Goal: Obtain resource: Download file/media

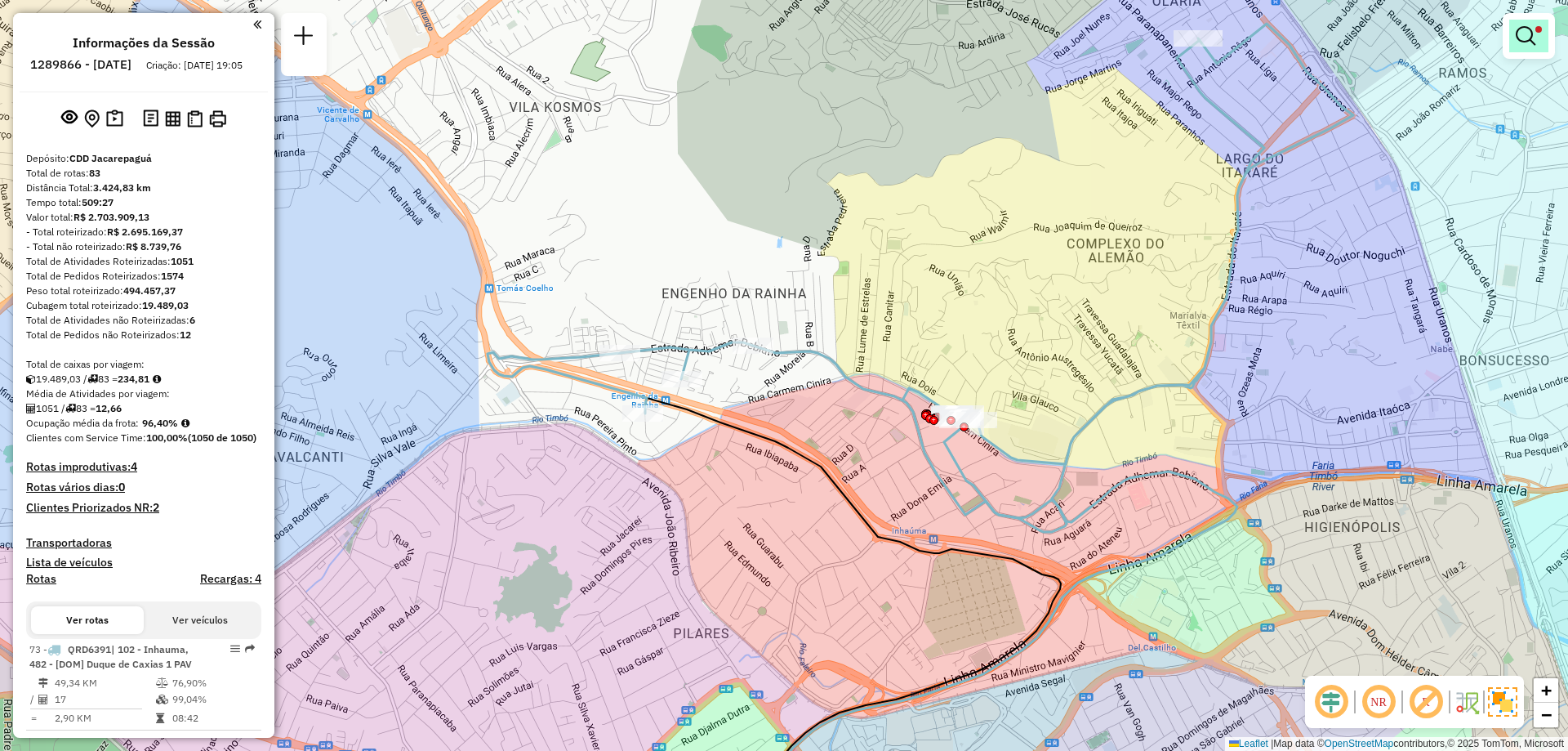
click at [1520, 32] on em at bounding box center [1525, 36] width 19 height 19
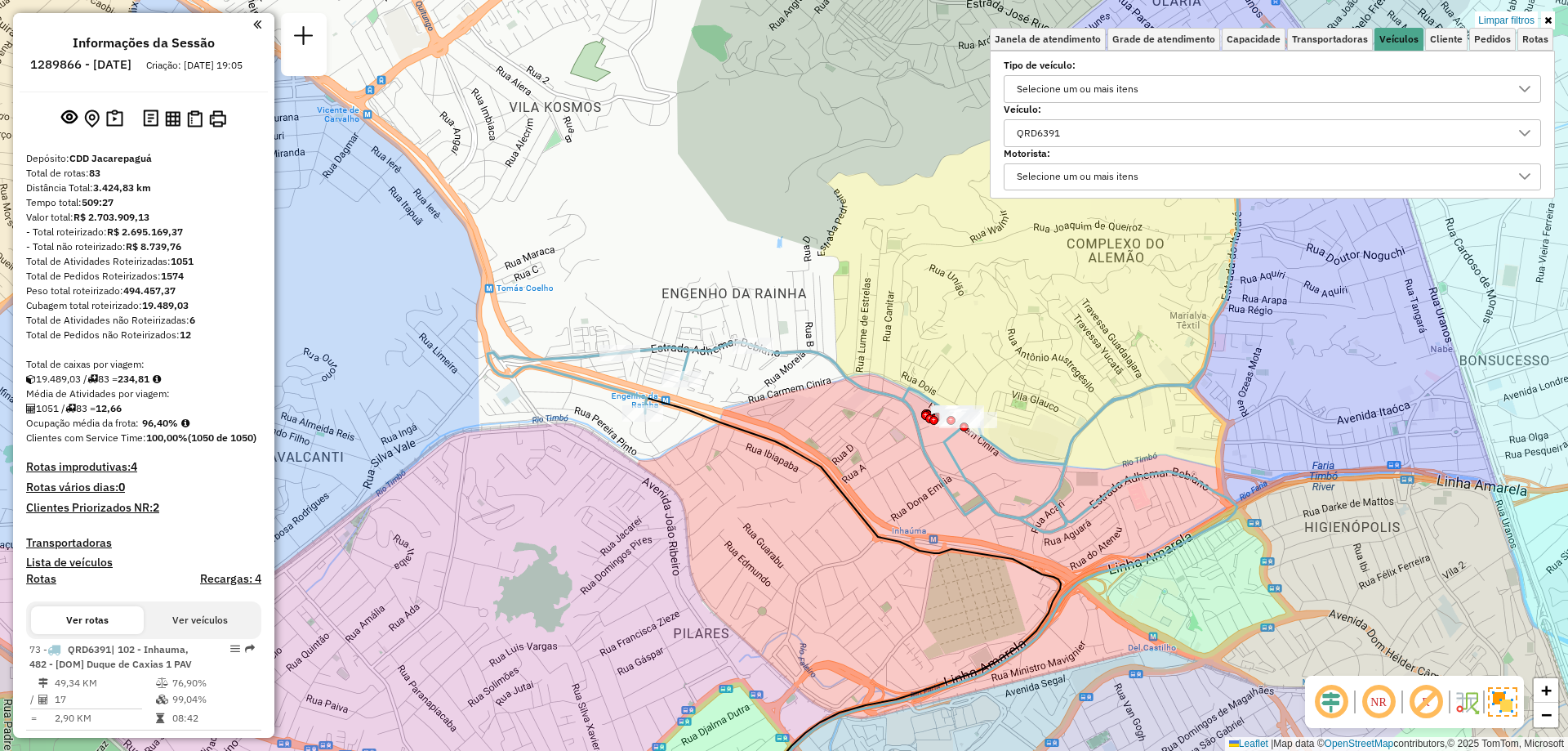
drag, startPoint x: 1086, startPoint y: 123, endPoint x: 1015, endPoint y: 143, distance: 73.8
click at [1015, 143] on div "QRD6391" at bounding box center [1272, 133] width 538 height 28
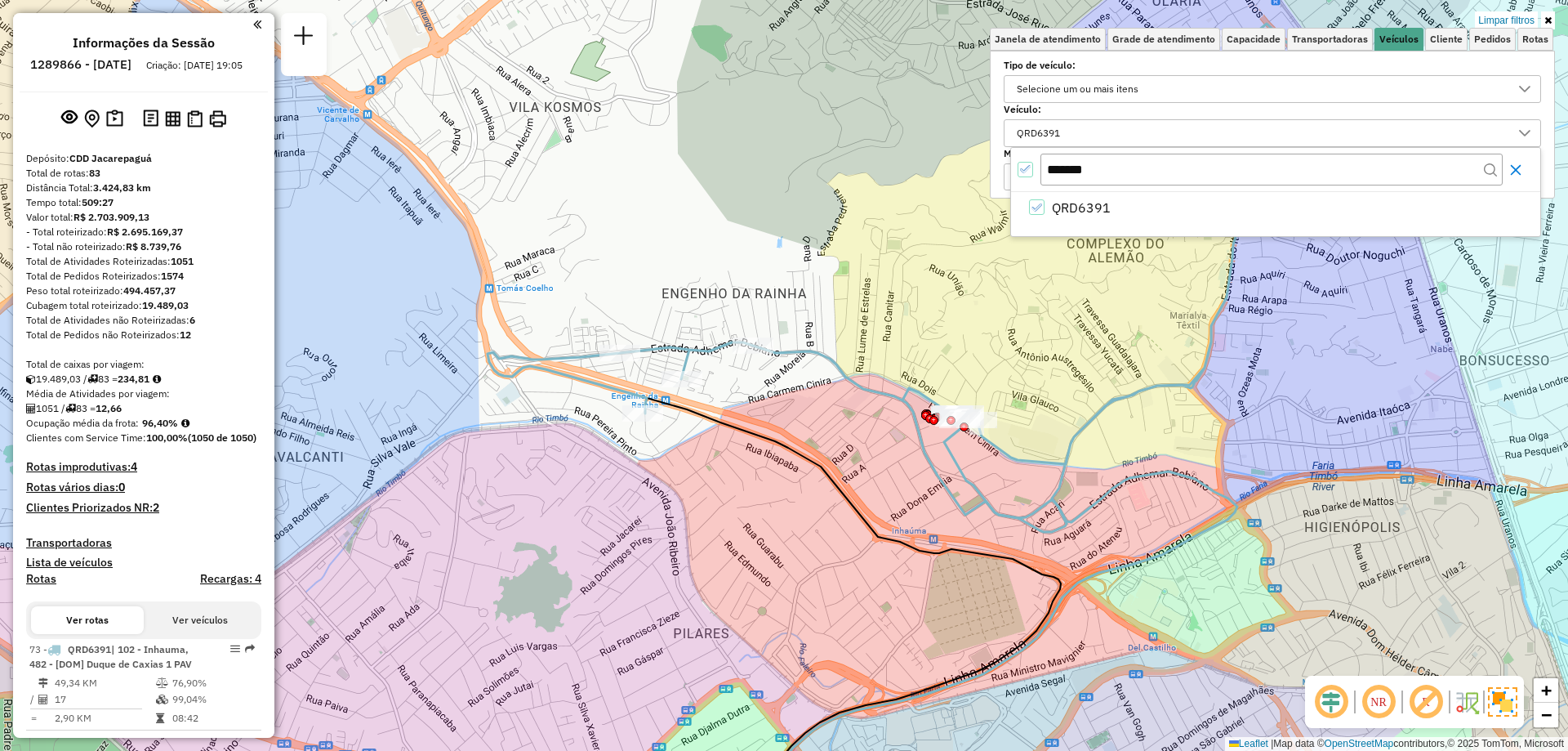
click at [1513, 160] on button "Close" at bounding box center [1516, 170] width 26 height 26
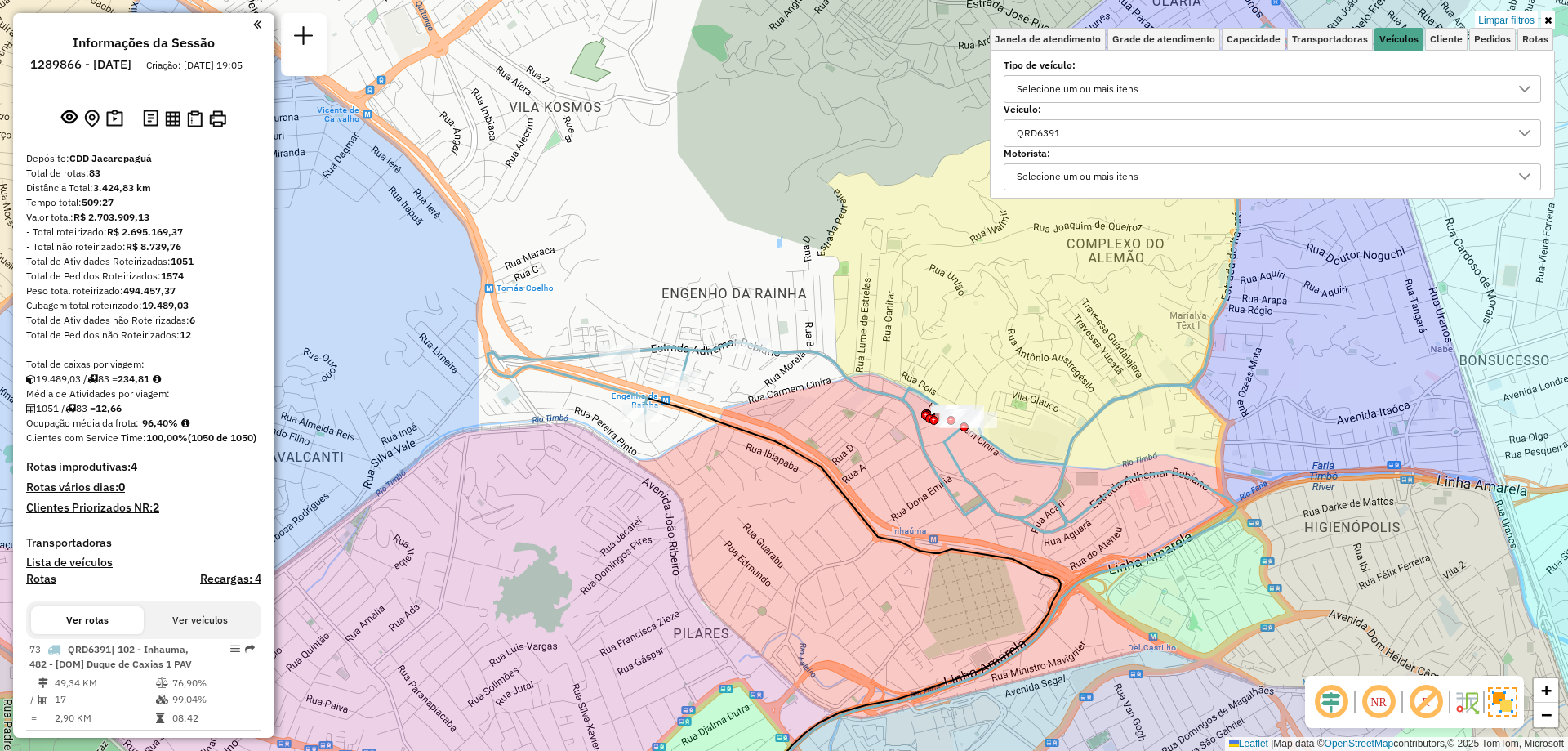
click at [1181, 126] on div "QRD6391" at bounding box center [1260, 133] width 498 height 26
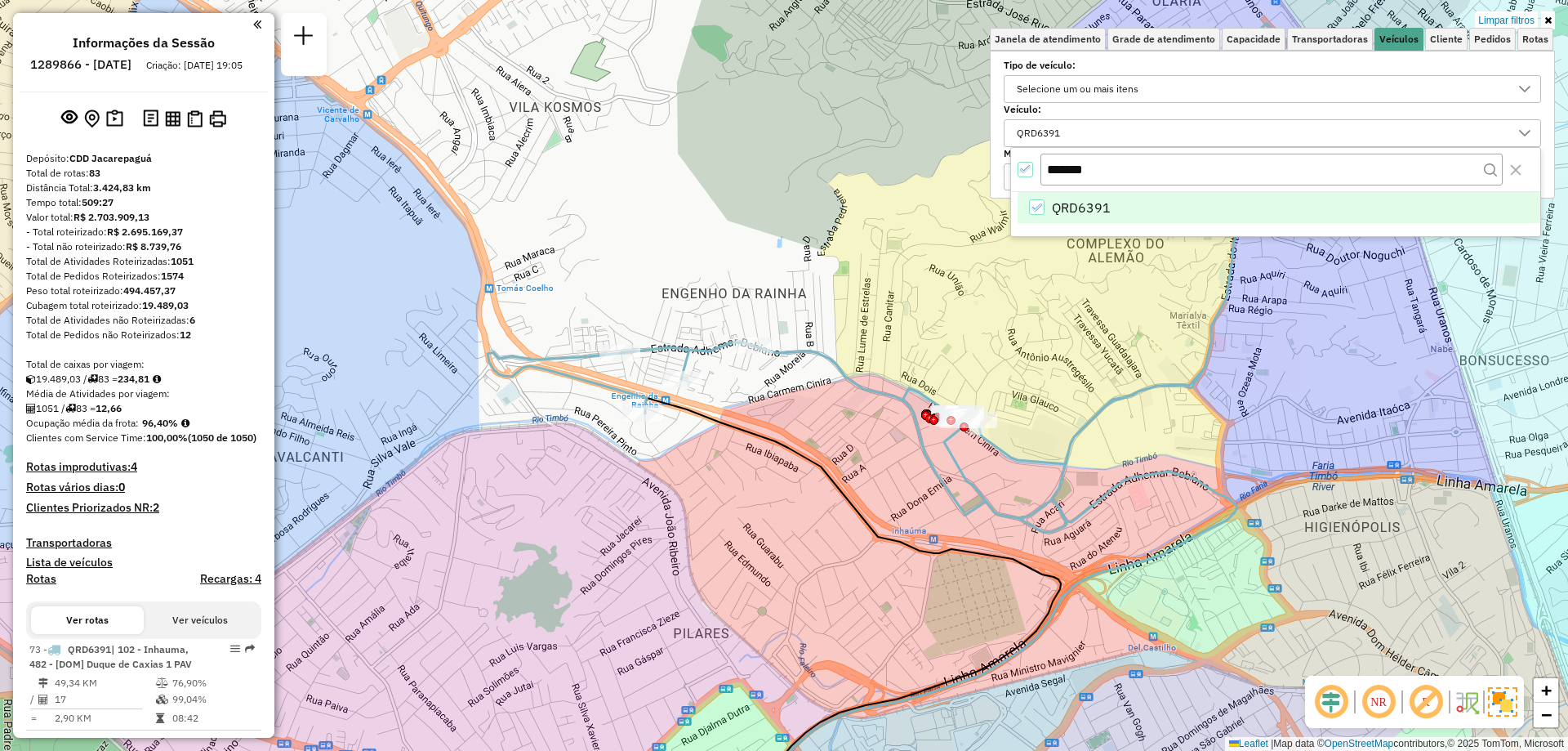
click at [1048, 212] on li "QRD6391" at bounding box center [1279, 208] width 523 height 31
click at [1512, 174] on icon "Close" at bounding box center [1516, 170] width 10 height 10
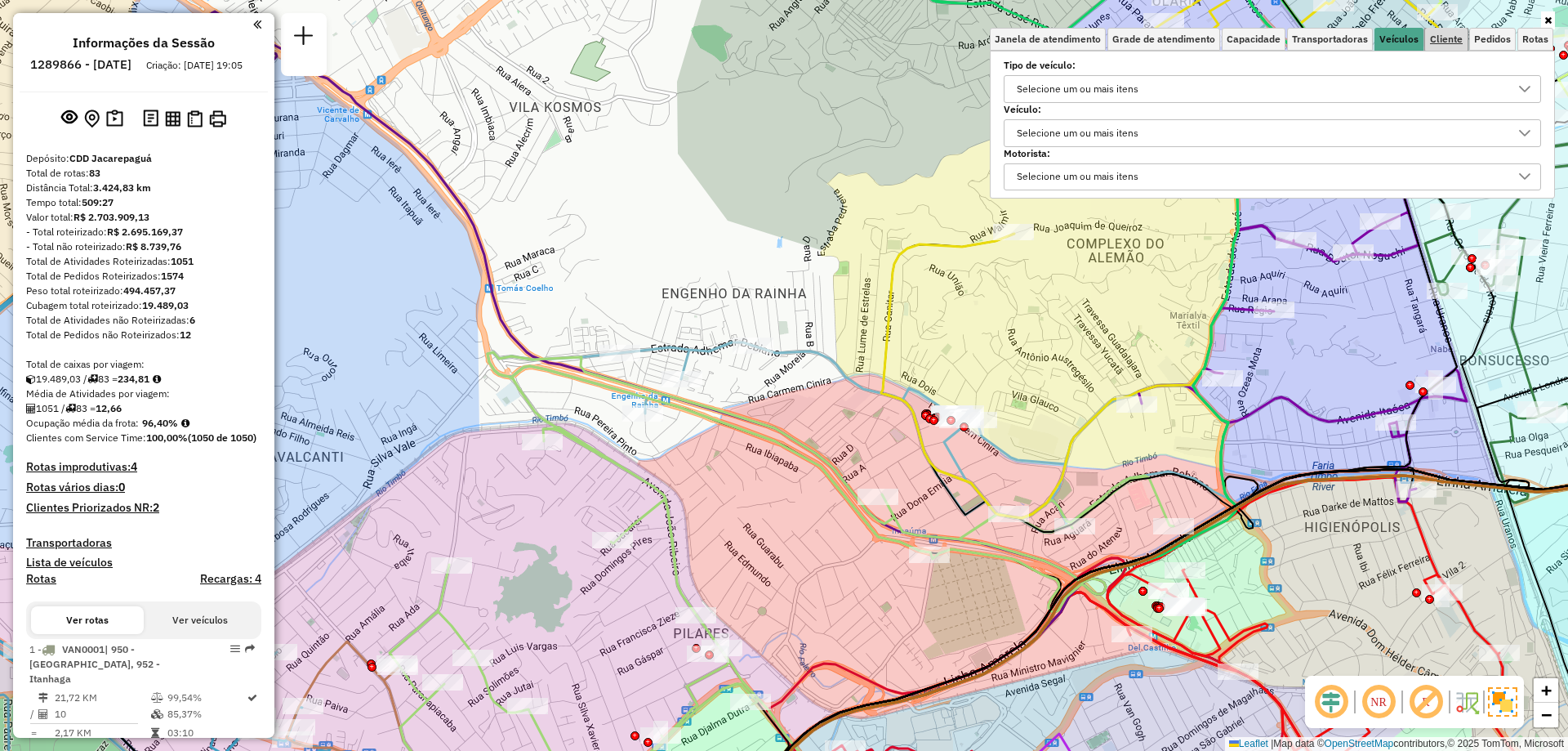
click at [1449, 39] on span "Cliente" at bounding box center [1446, 38] width 32 height 10
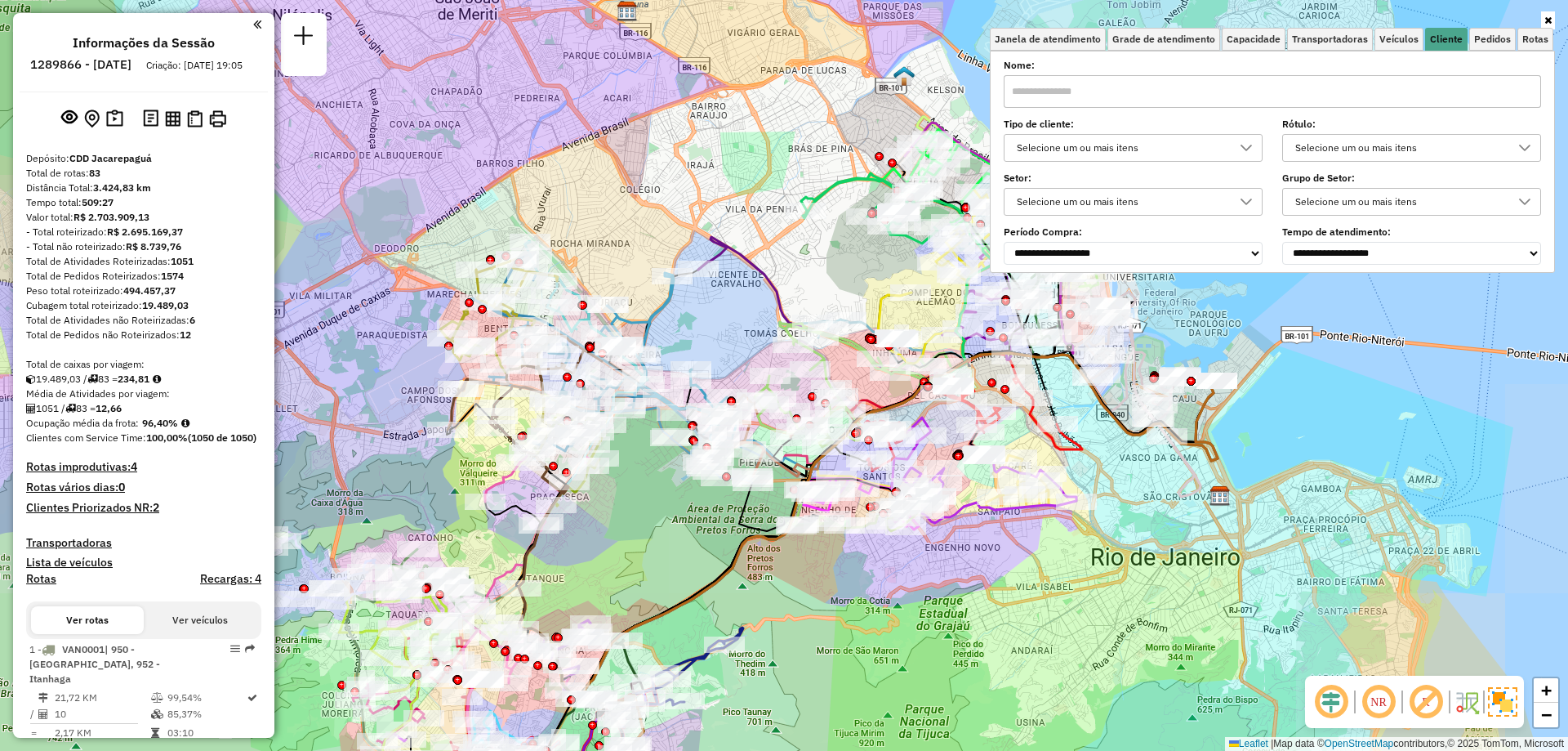
click at [1072, 94] on input "text" at bounding box center [1272, 91] width 538 height 32
paste input "*****"
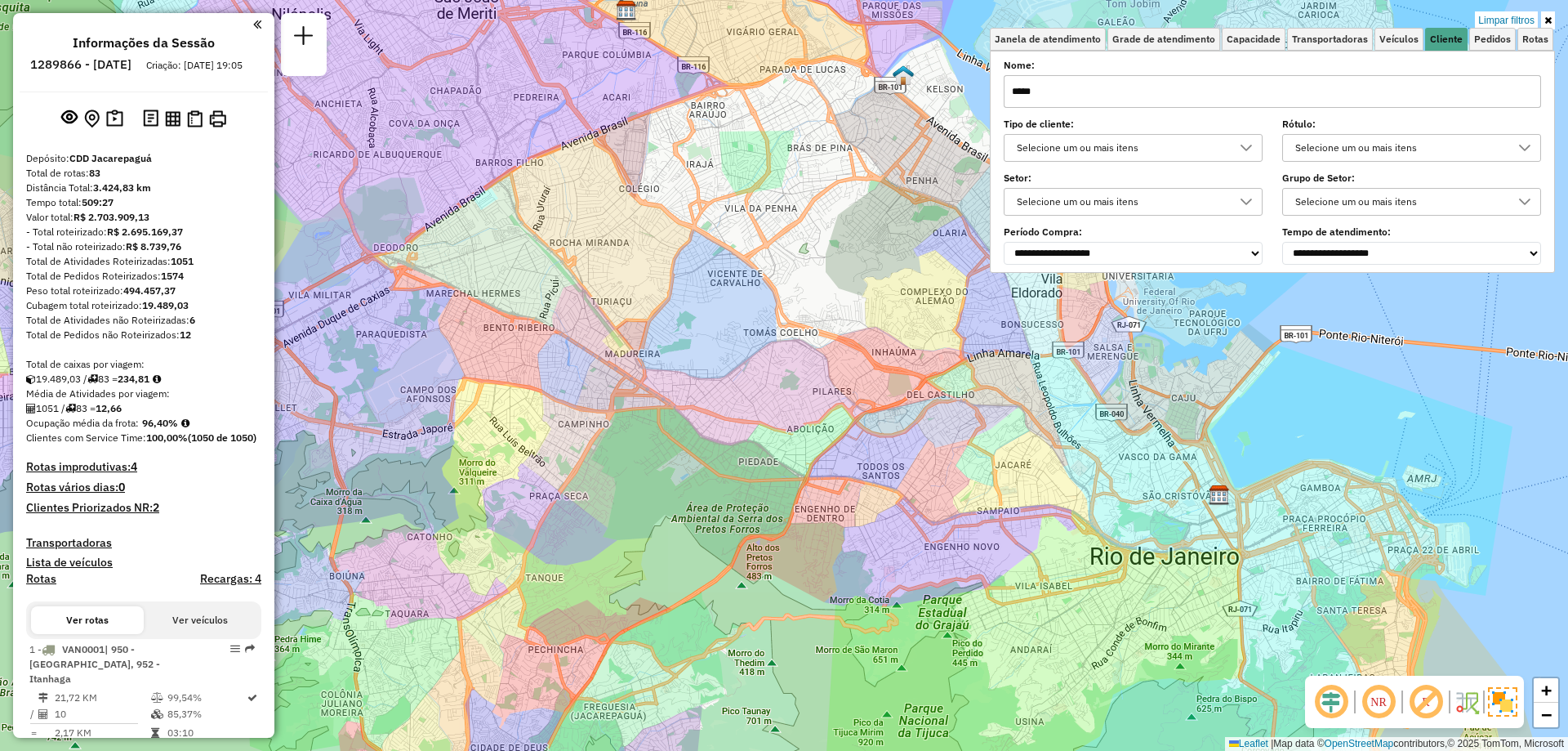
type input "*****"
click at [1322, 146] on div "Selecione um ou mais itens" at bounding box center [1398, 148] width 219 height 26
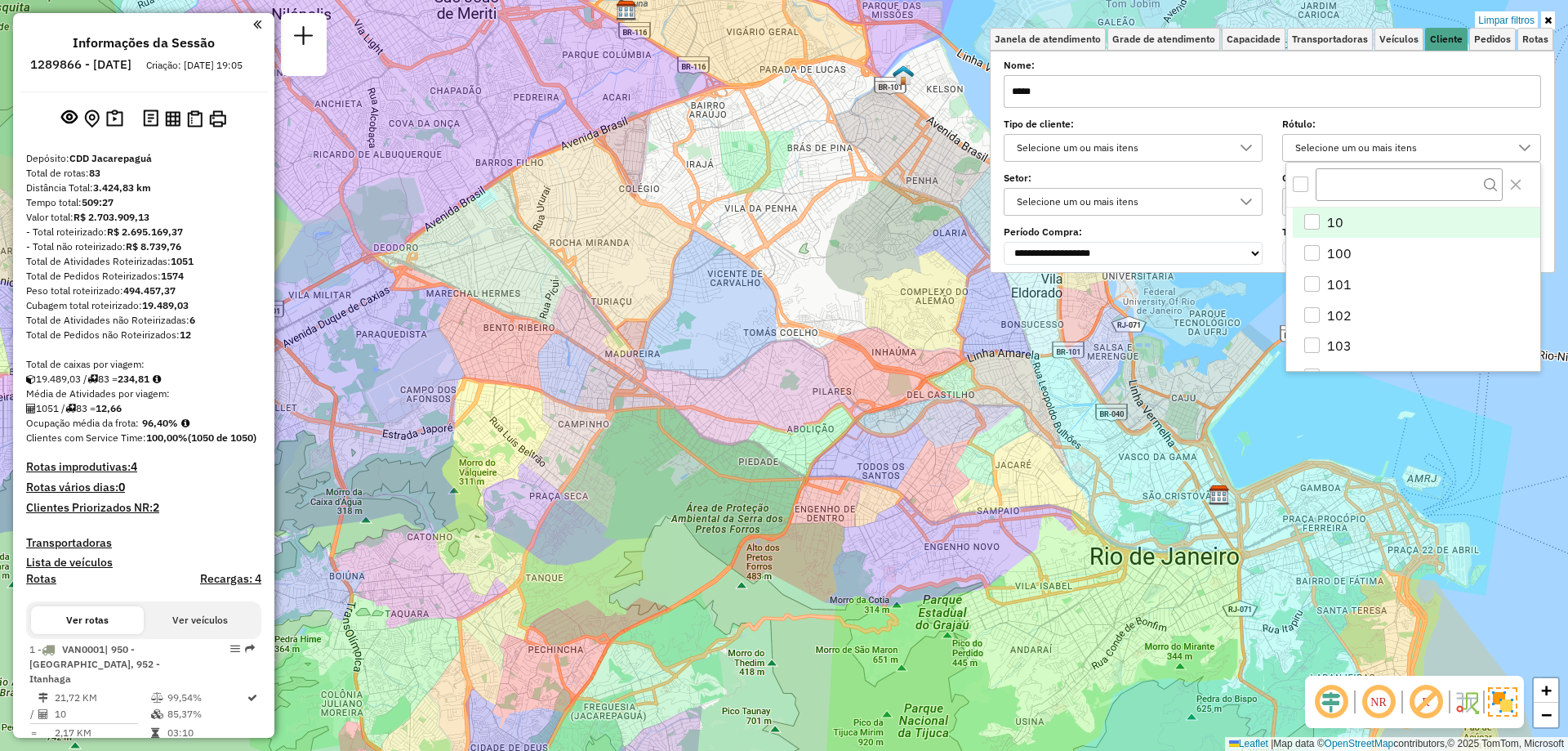
click at [1322, 146] on div "Selecione um ou mais itens" at bounding box center [1398, 148] width 219 height 26
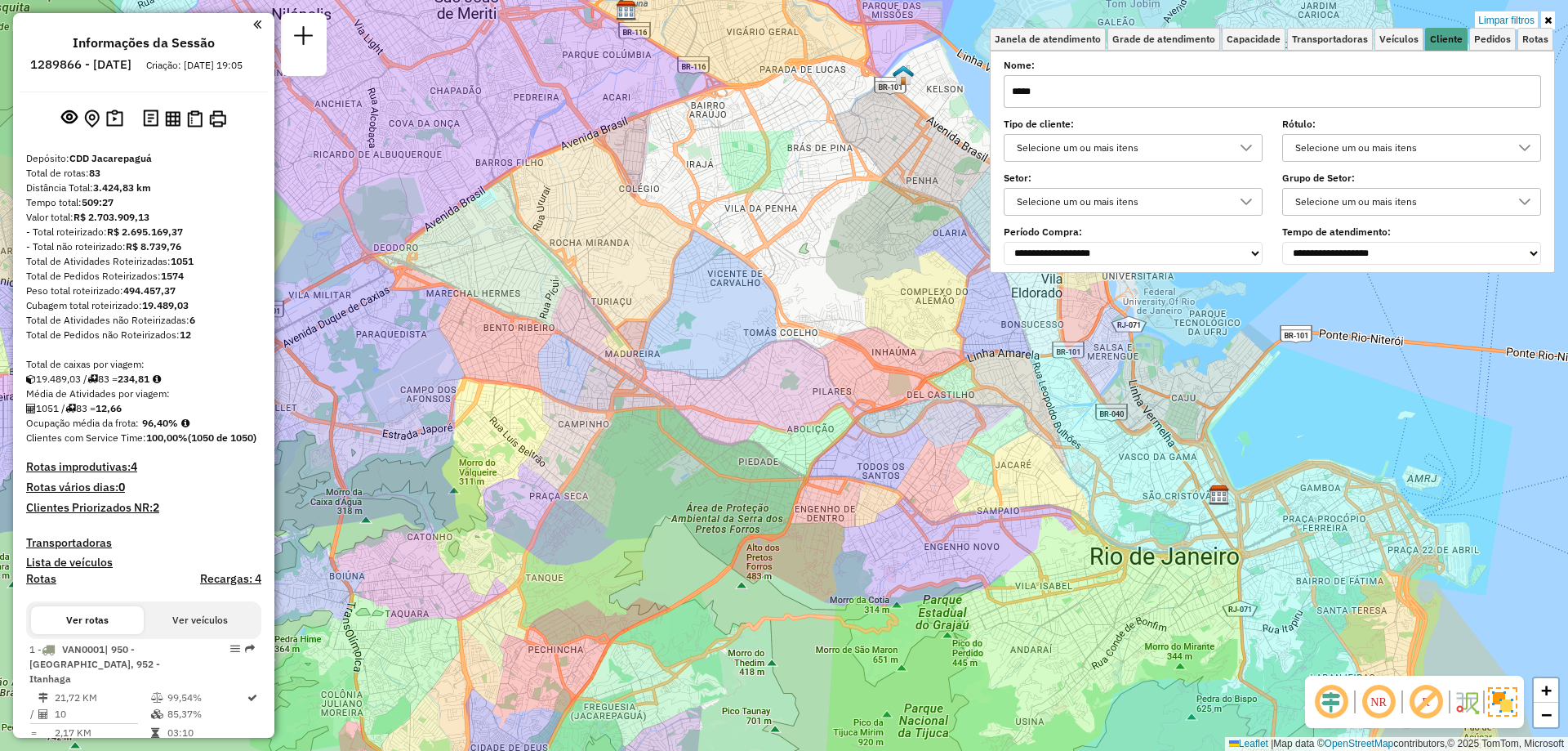
click at [1326, 150] on div "Selecione um ou mais itens" at bounding box center [1398, 148] width 219 height 26
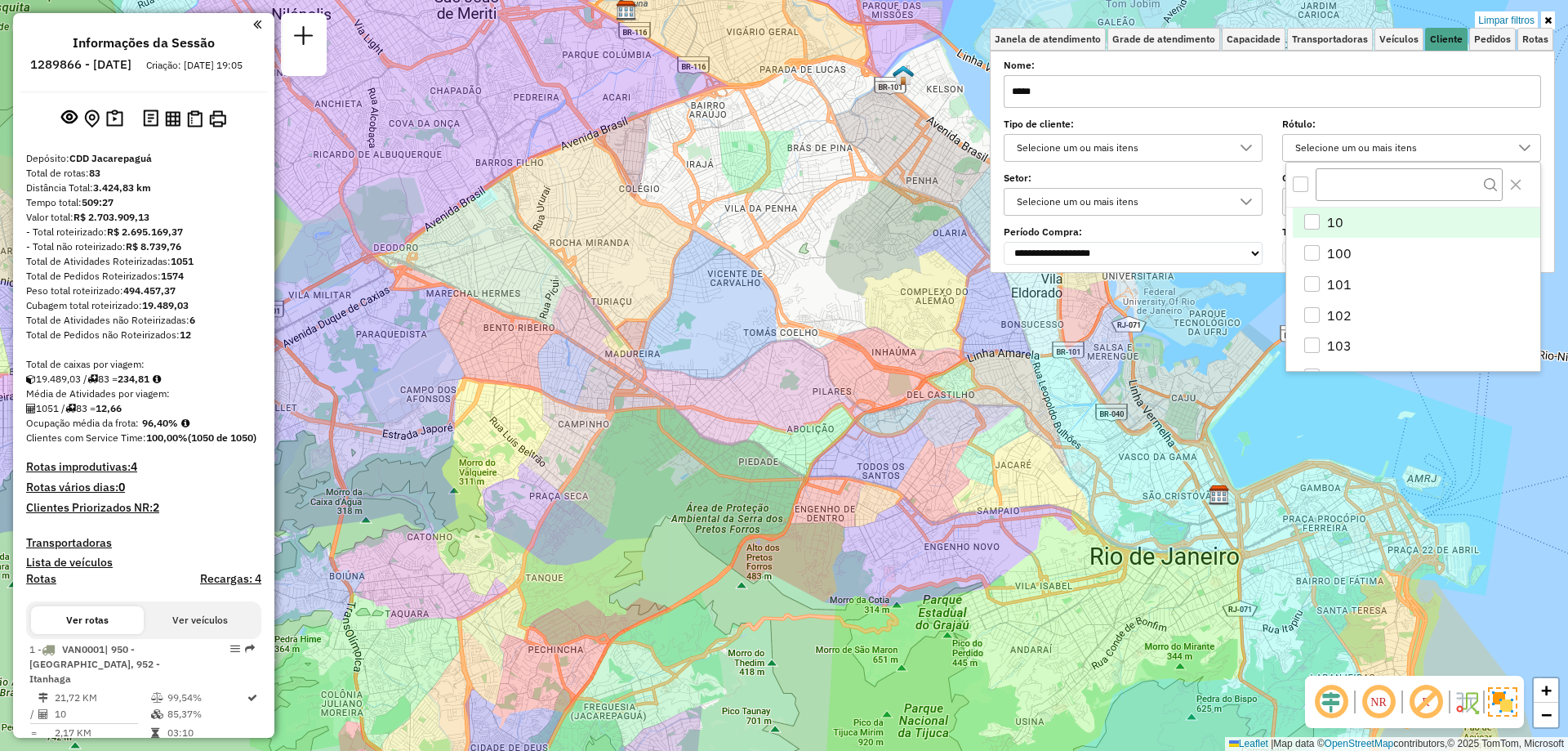
type input "*****"
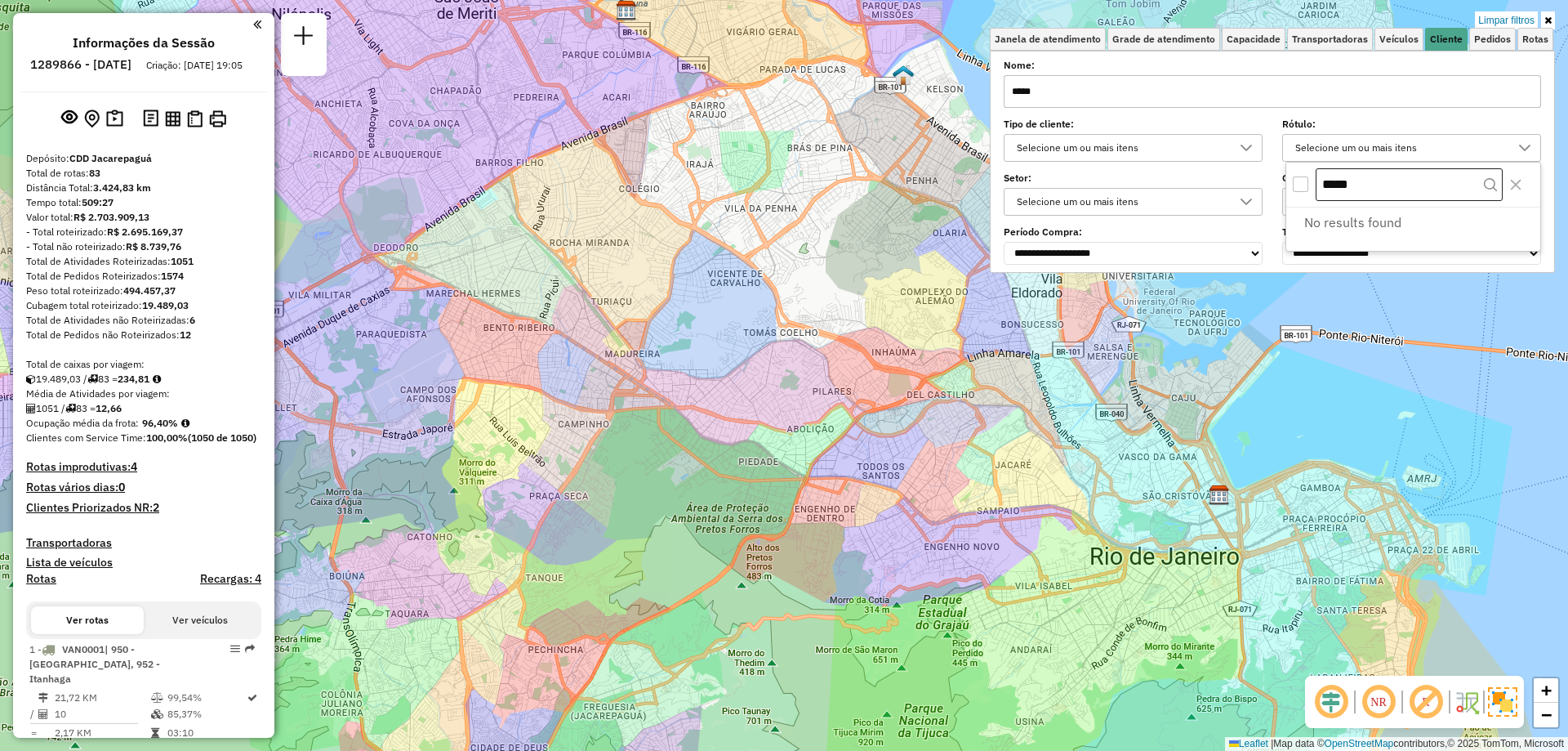
drag, startPoint x: 1361, startPoint y: 180, endPoint x: 1321, endPoint y: 192, distance: 41.8
click at [1321, 192] on input "*****" at bounding box center [1409, 184] width 187 height 32
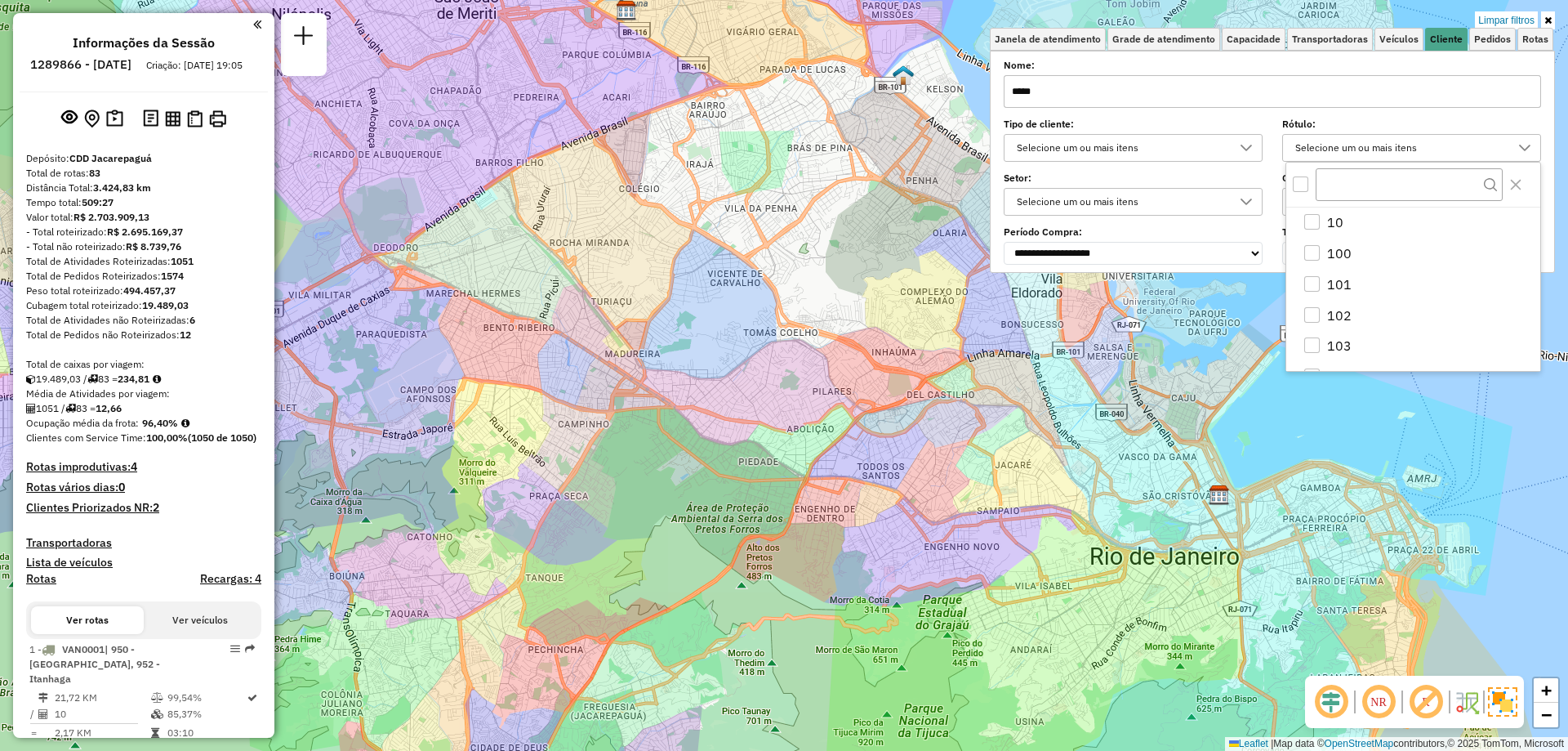
click at [1278, 185] on div "Setor: Selecione um ou mais itens Grupo de Setor: Selecione um ou mais itens" at bounding box center [1272, 195] width 538 height 41
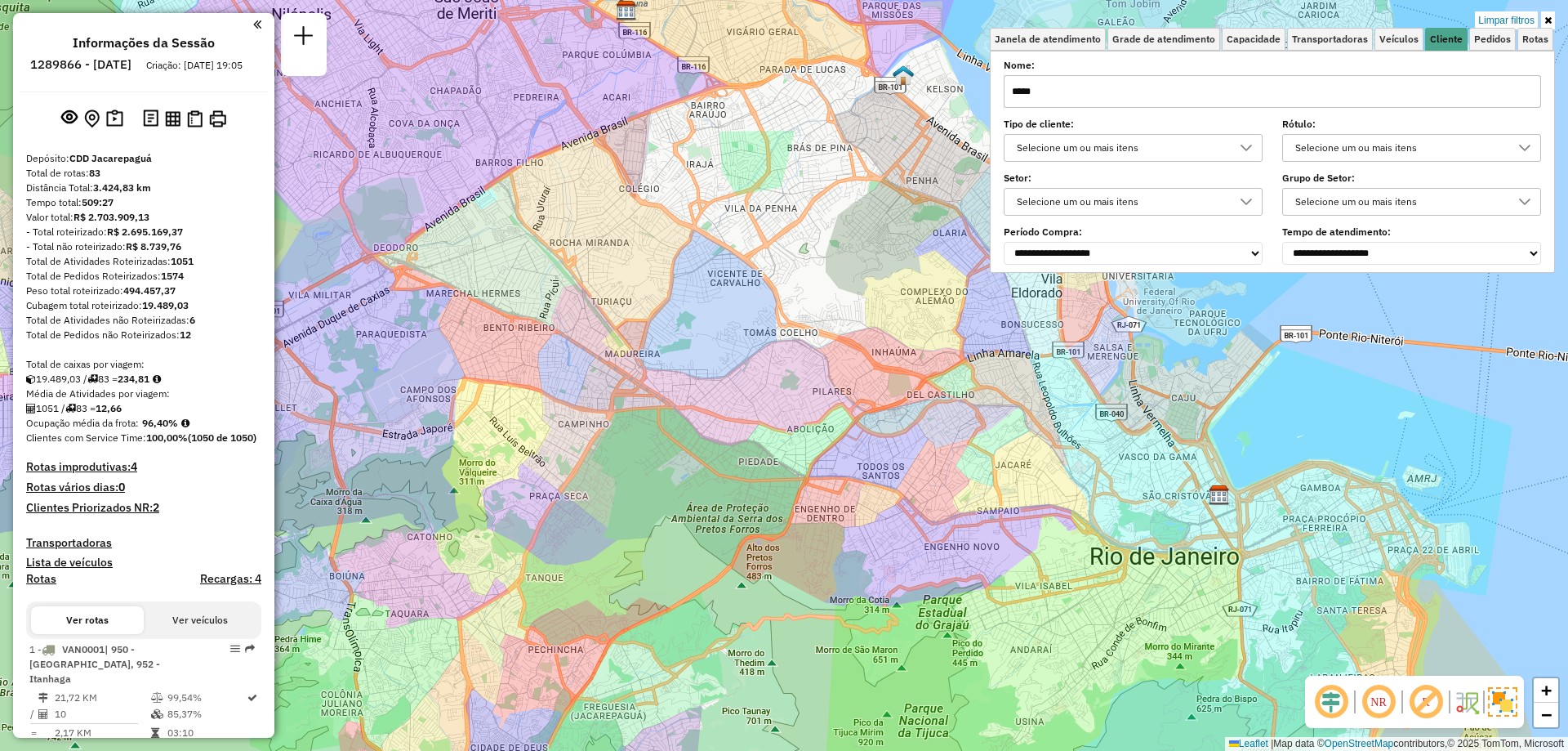
click at [1313, 193] on div "Selecione um ou mais itens" at bounding box center [1398, 202] width 219 height 26
click at [1259, 180] on label "Setor:" at bounding box center [1133, 177] width 259 height 15
drag, startPoint x: 1127, startPoint y: 91, endPoint x: 963, endPoint y: 99, distance: 164.2
click at [963, 99] on div "Limpar filtros Janela de atendimento Grade de atendimento Capacidade Transporta…" at bounding box center [784, 375] width 1568 height 751
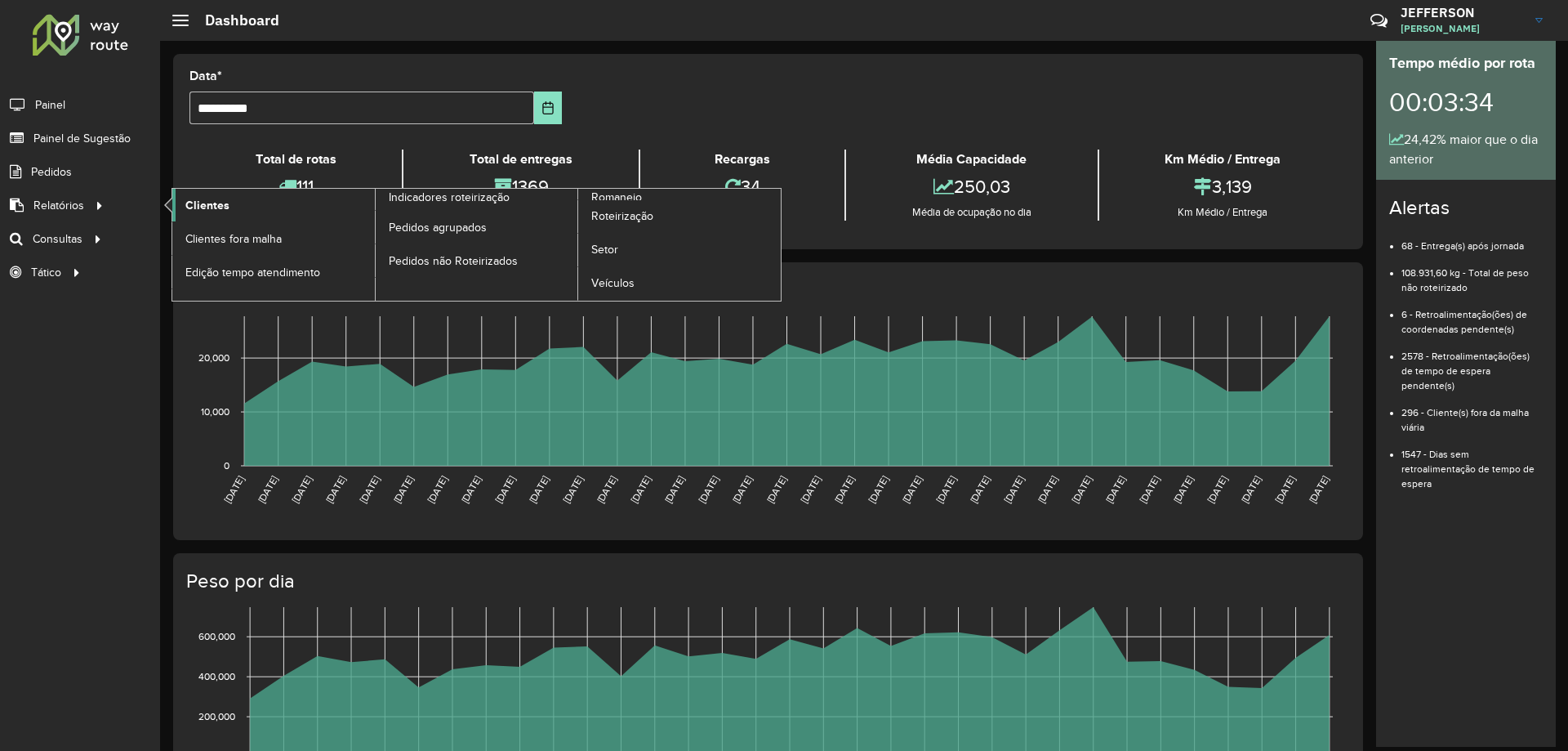
click at [186, 200] on span "Clientes" at bounding box center [207, 205] width 44 height 17
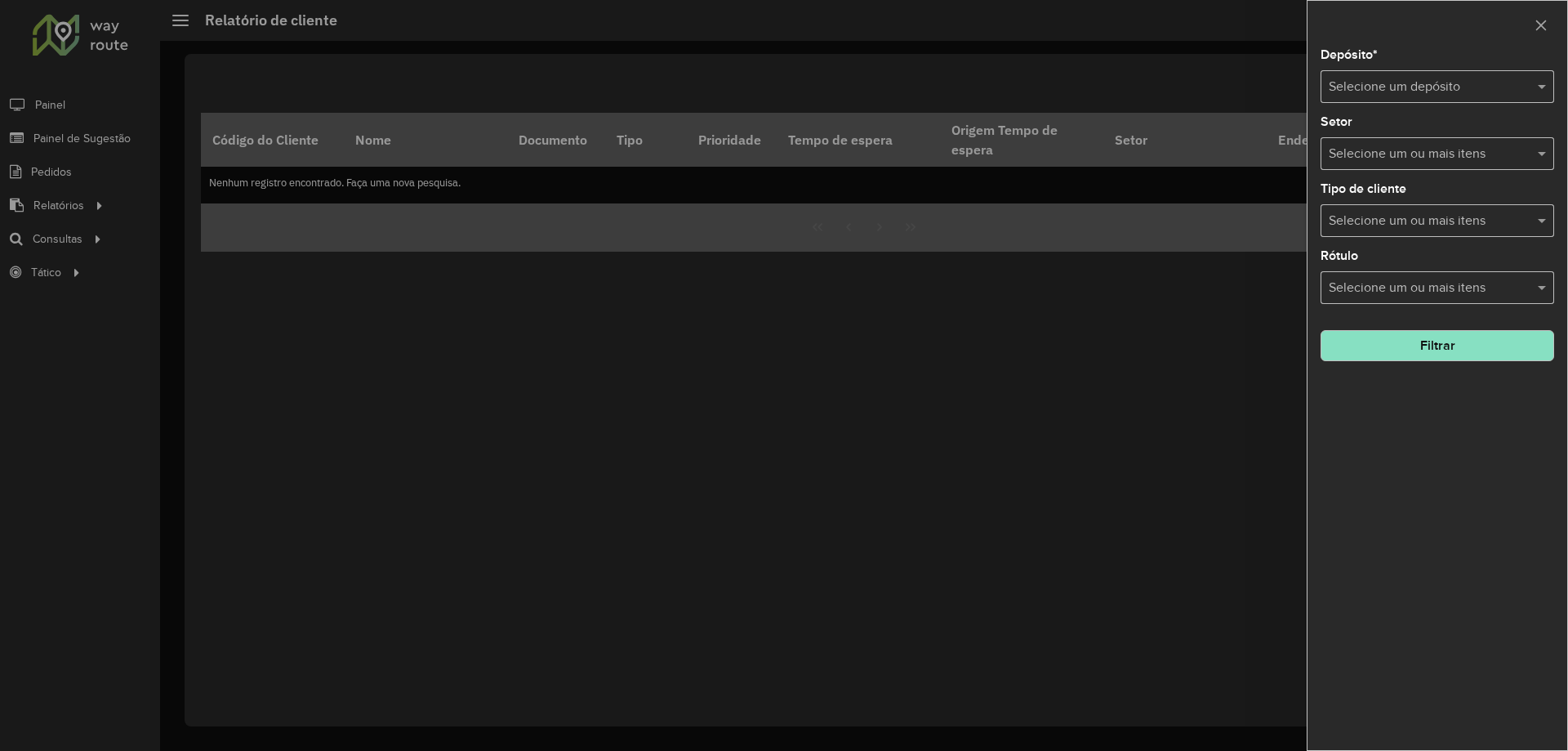
click at [1454, 87] on input "text" at bounding box center [1420, 87] width 184 height 19
click at [1393, 133] on span "CDD Jacarepaguá" at bounding box center [1379, 134] width 103 height 14
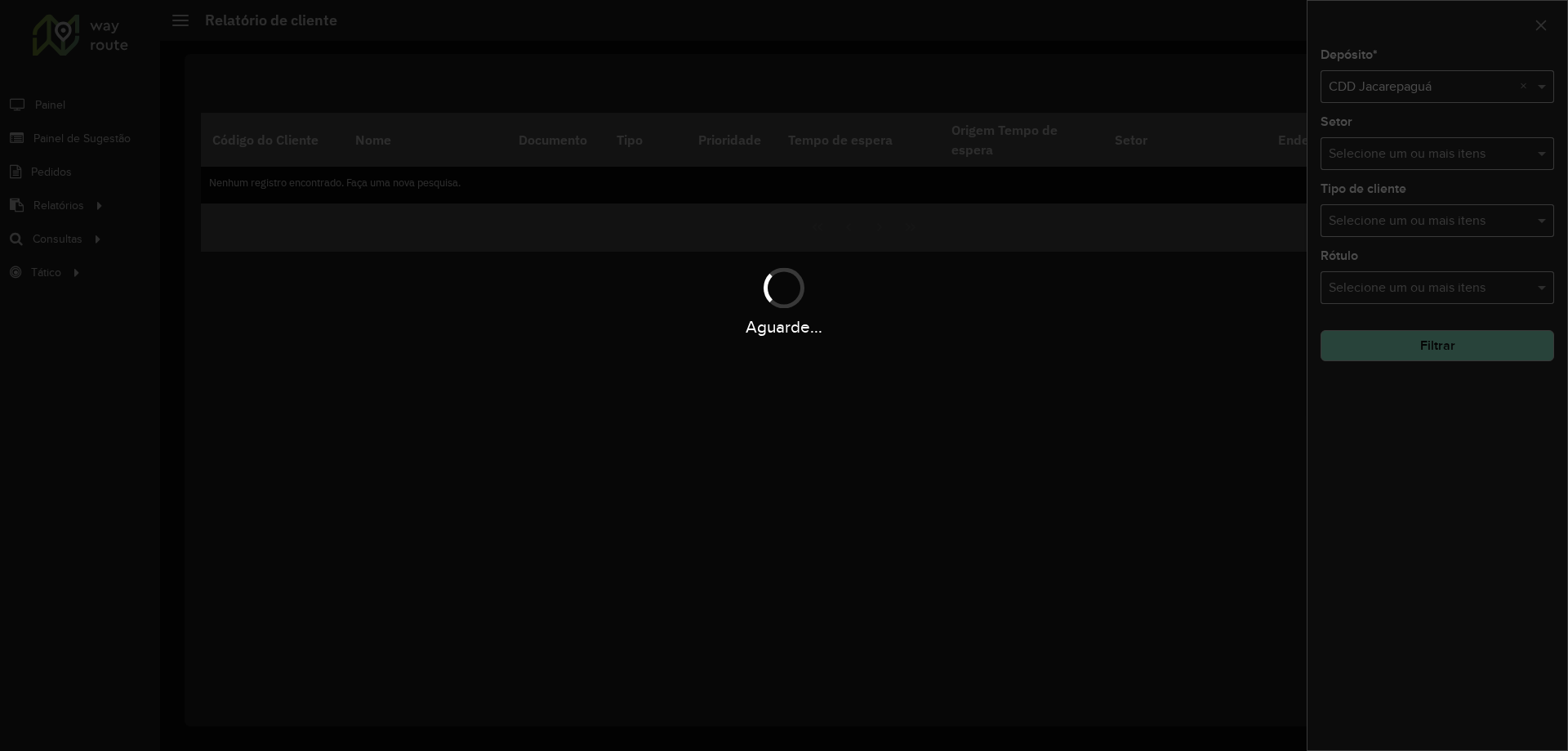
click at [1384, 149] on div "Aguarde..." at bounding box center [784, 375] width 1568 height 751
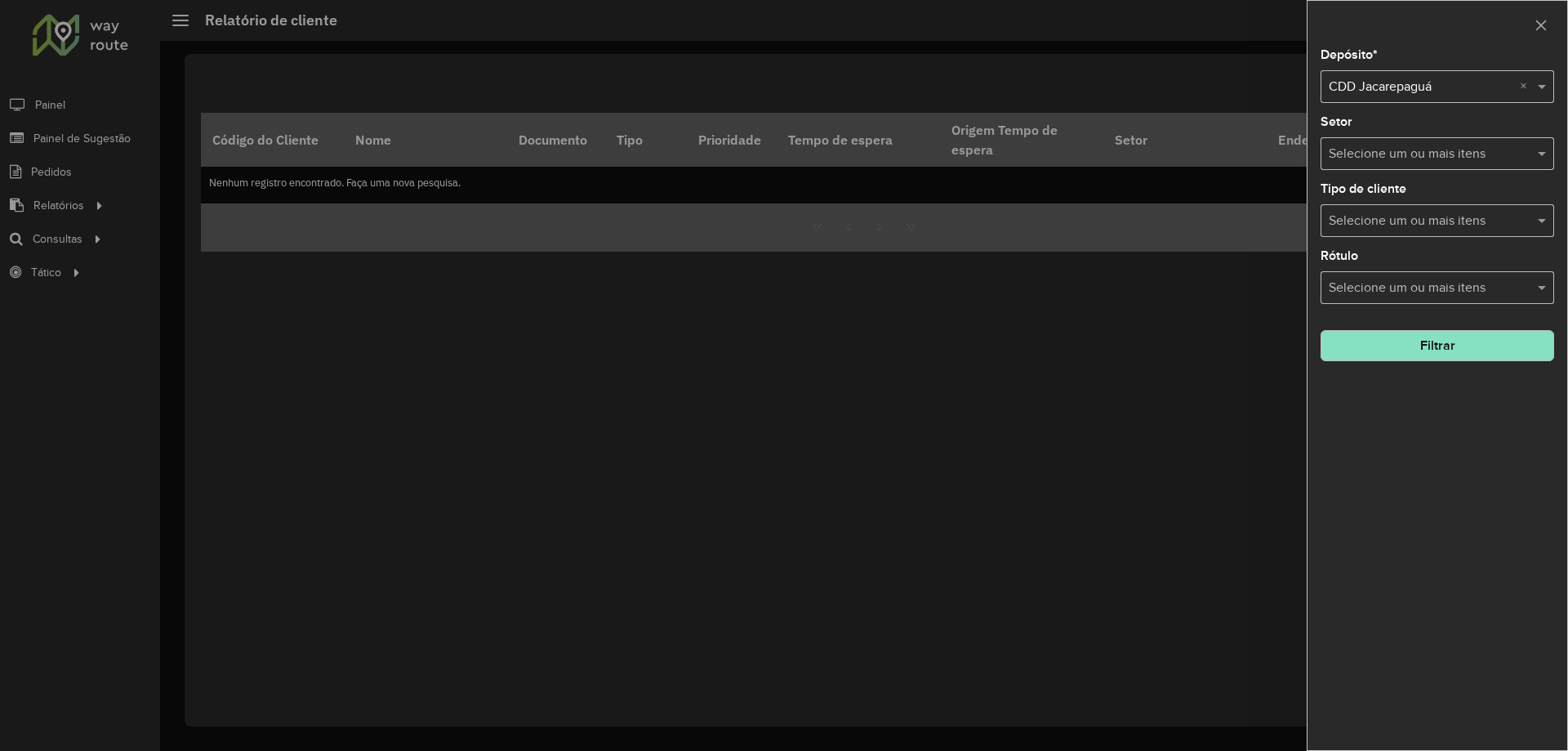
click at [1380, 158] on input "text" at bounding box center [1428, 154] width 209 height 19
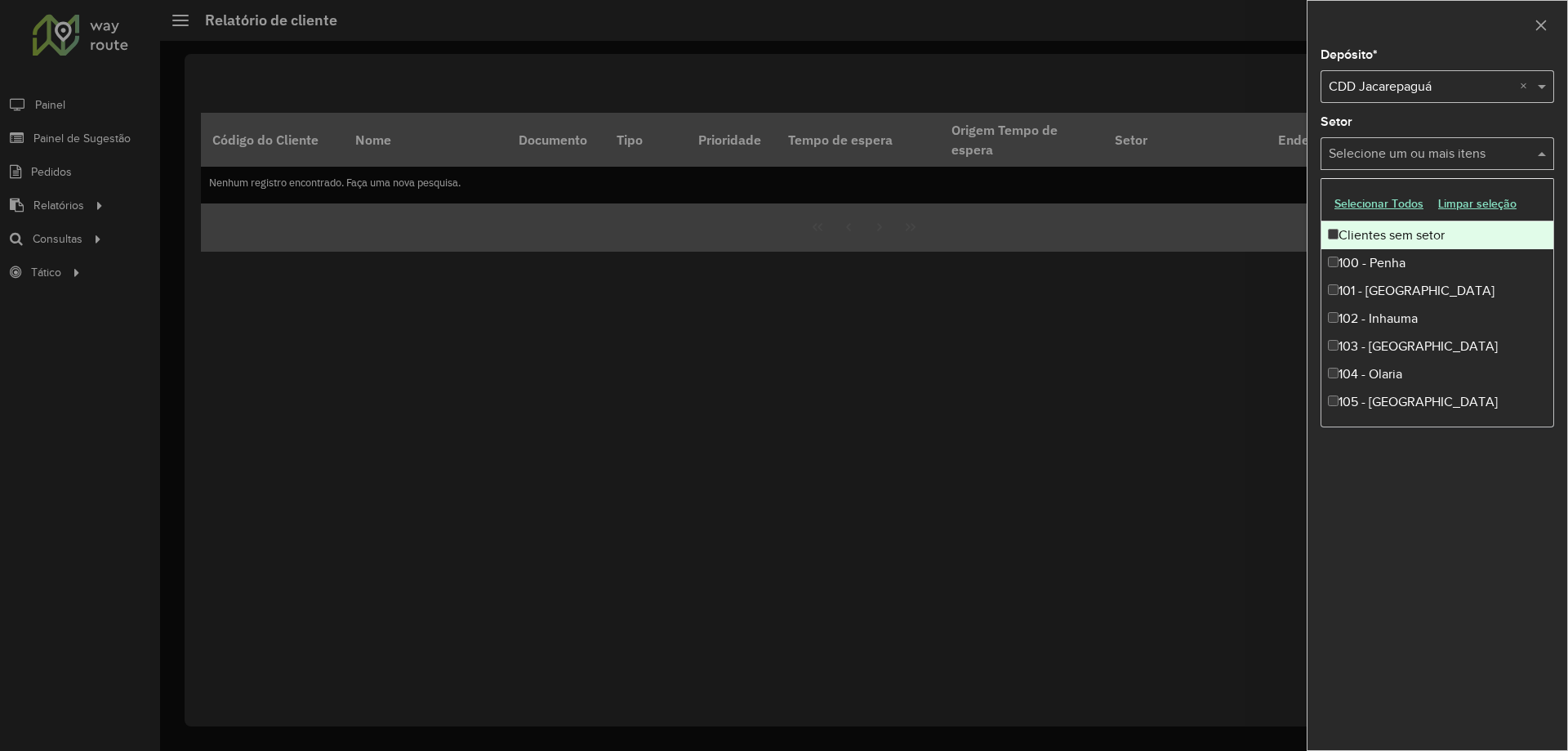
click at [1367, 157] on input "text" at bounding box center [1428, 154] width 209 height 19
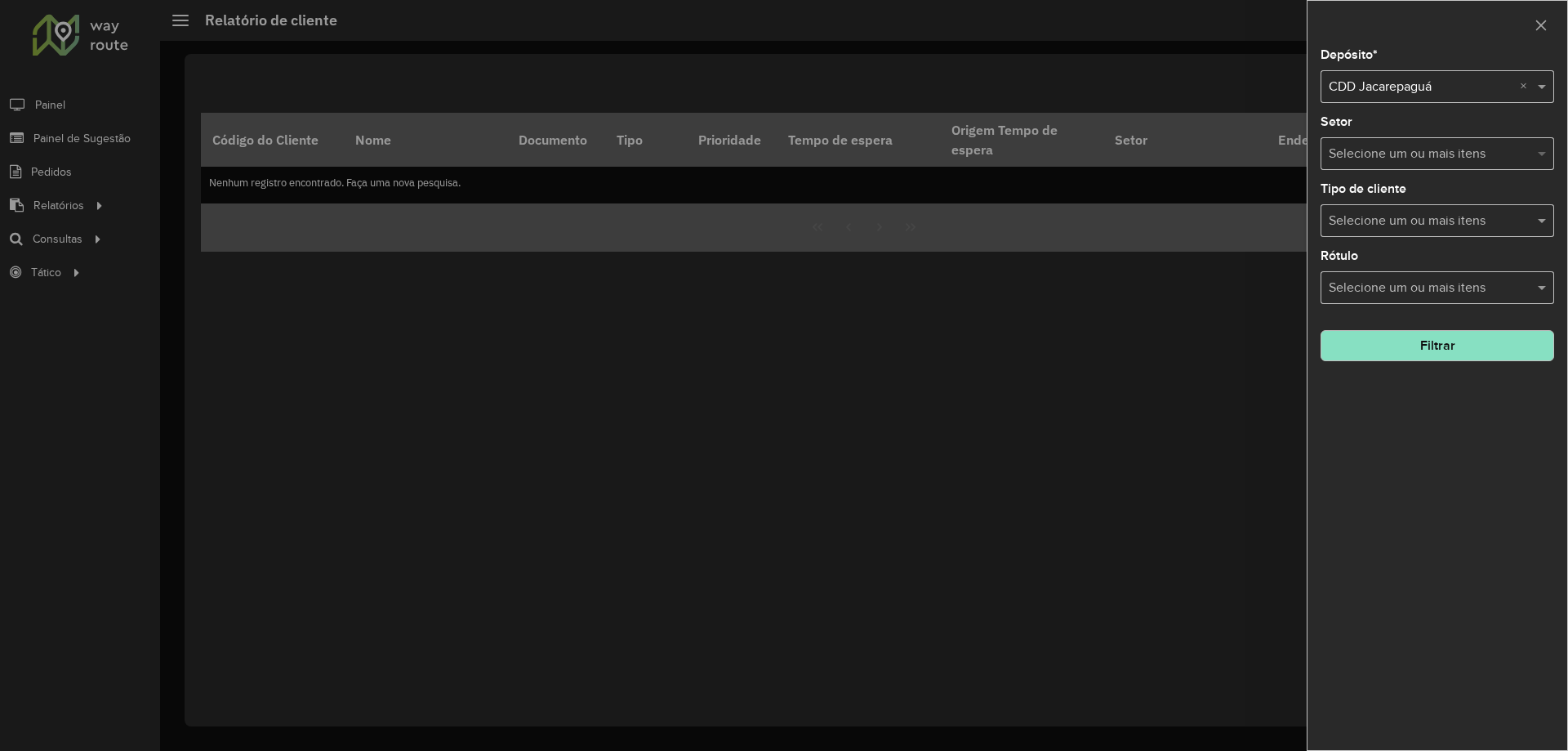
click at [1540, 157] on span at bounding box center [1543, 153] width 20 height 19
click at [1476, 214] on input "text" at bounding box center [1428, 221] width 209 height 19
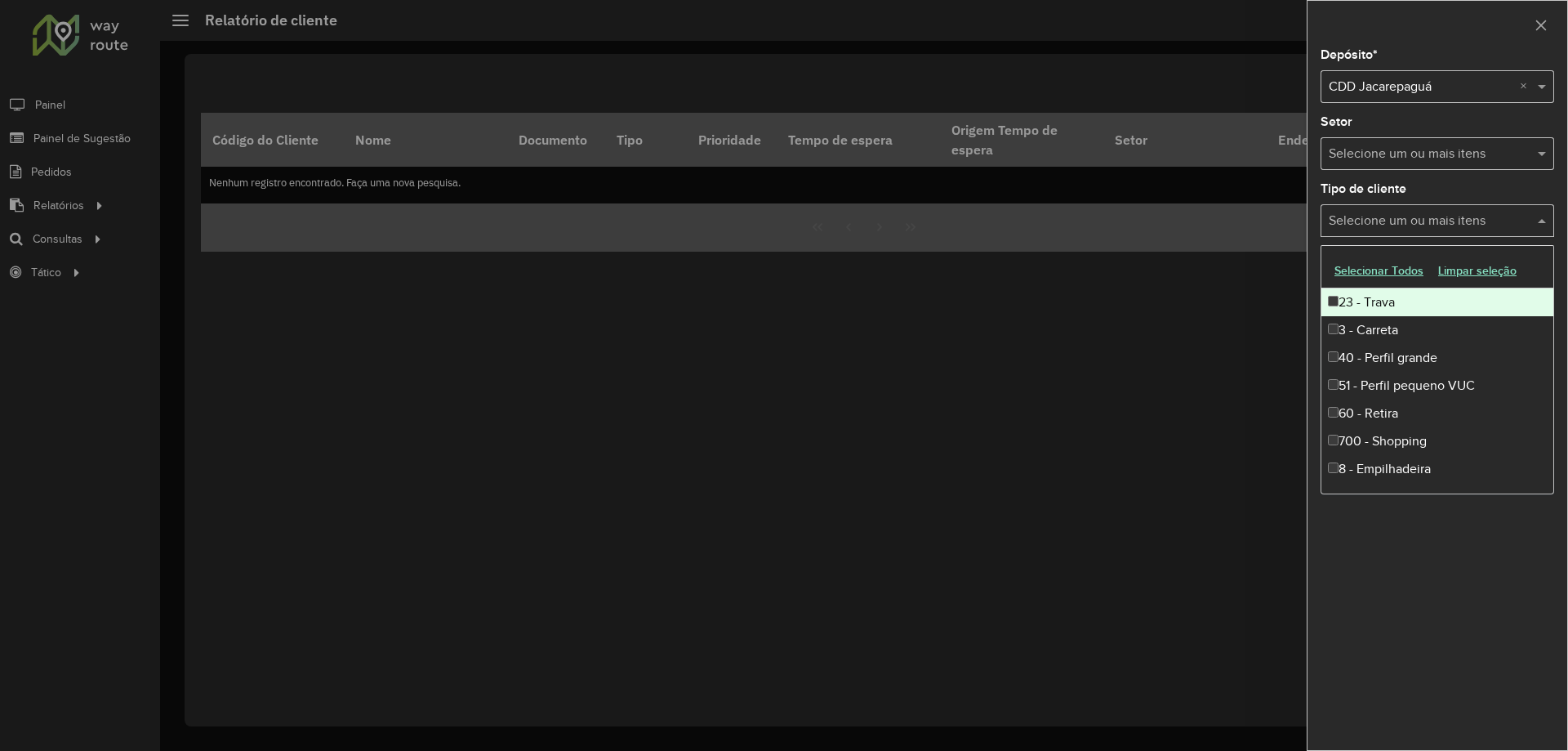
click at [1536, 219] on span at bounding box center [1543, 220] width 20 height 19
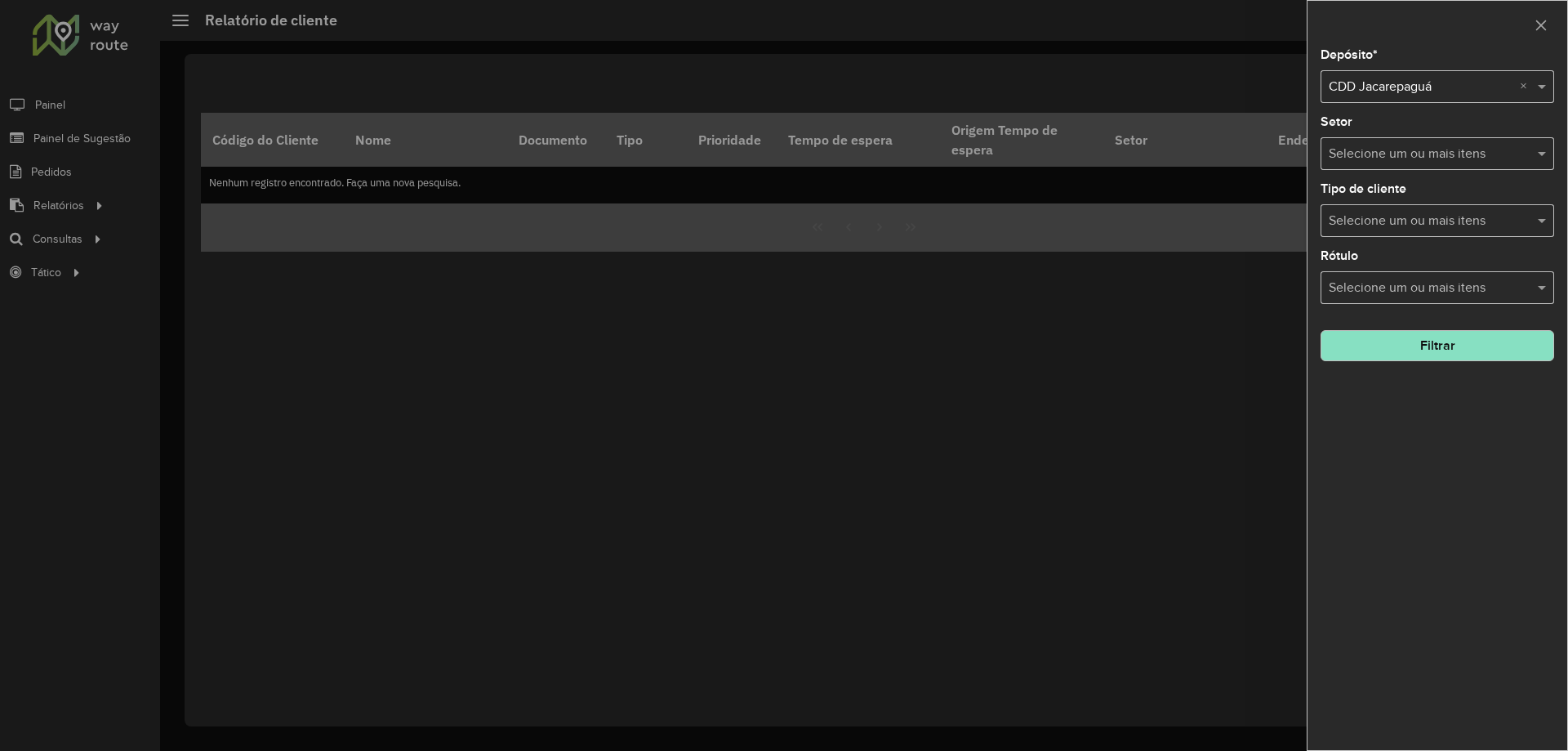
click at [1449, 289] on input "text" at bounding box center [1428, 289] width 209 height 19
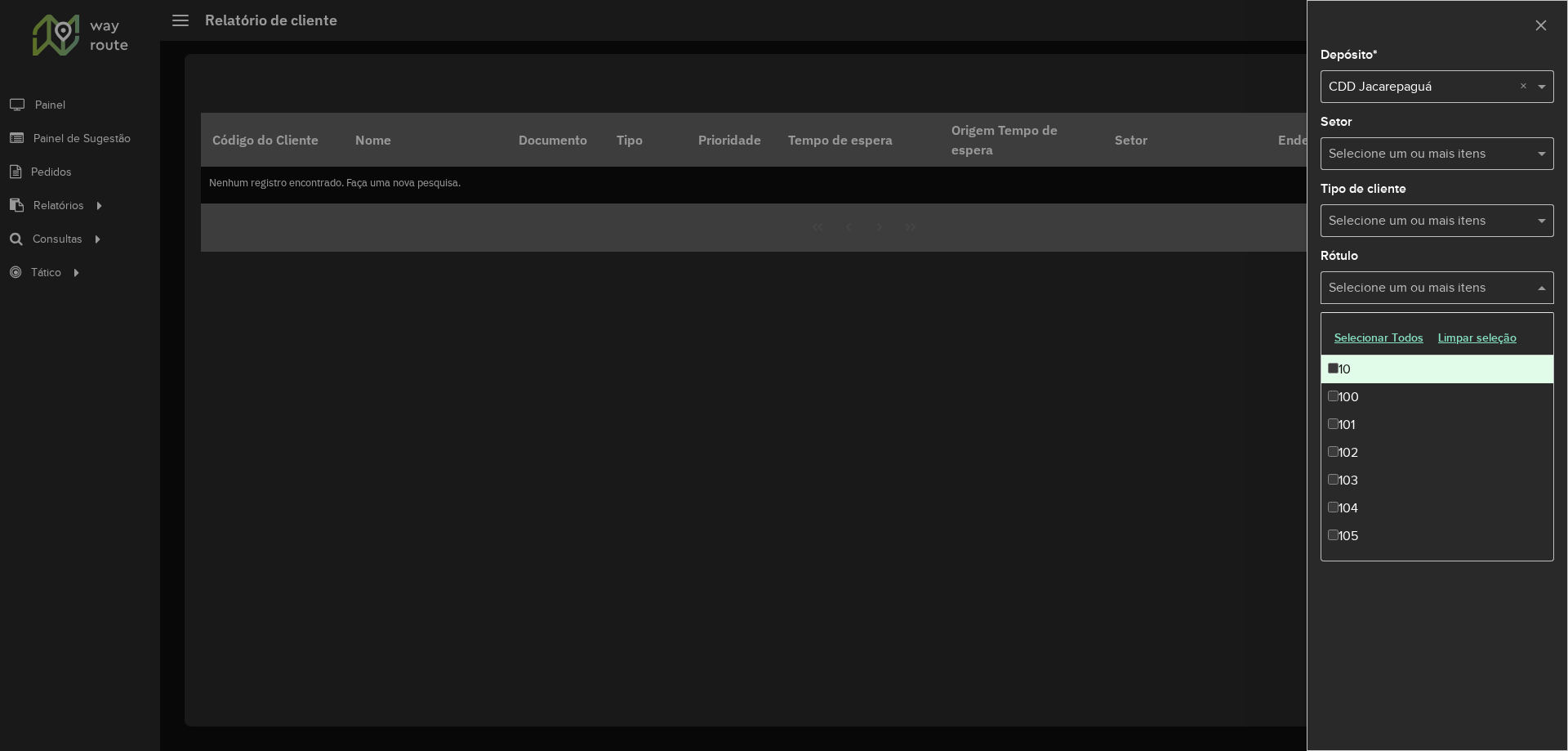
click at [1481, 292] on input "text" at bounding box center [1428, 289] width 209 height 19
click at [1551, 287] on span at bounding box center [1543, 288] width 20 height 19
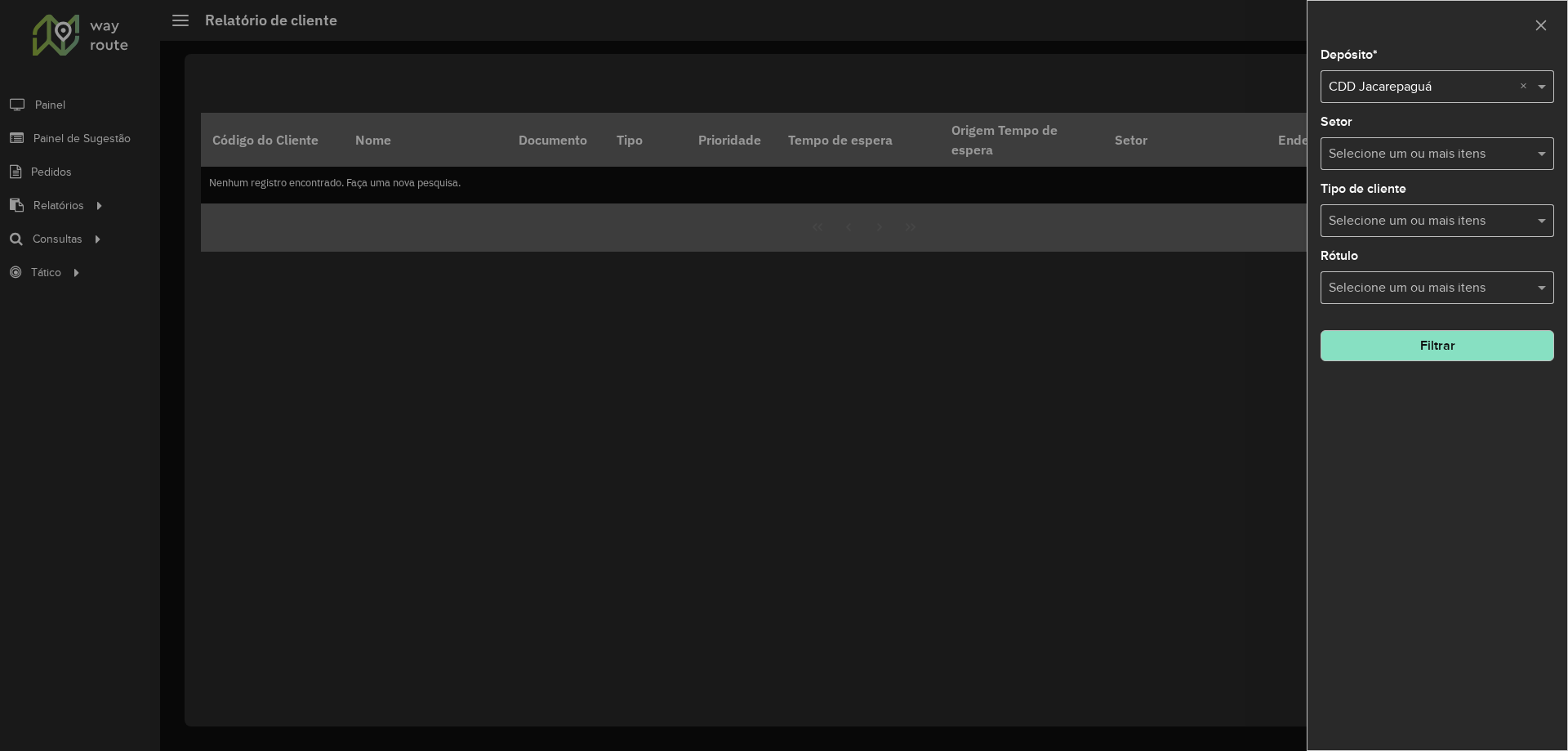
click at [1494, 345] on button "Filtrar" at bounding box center [1437, 345] width 233 height 31
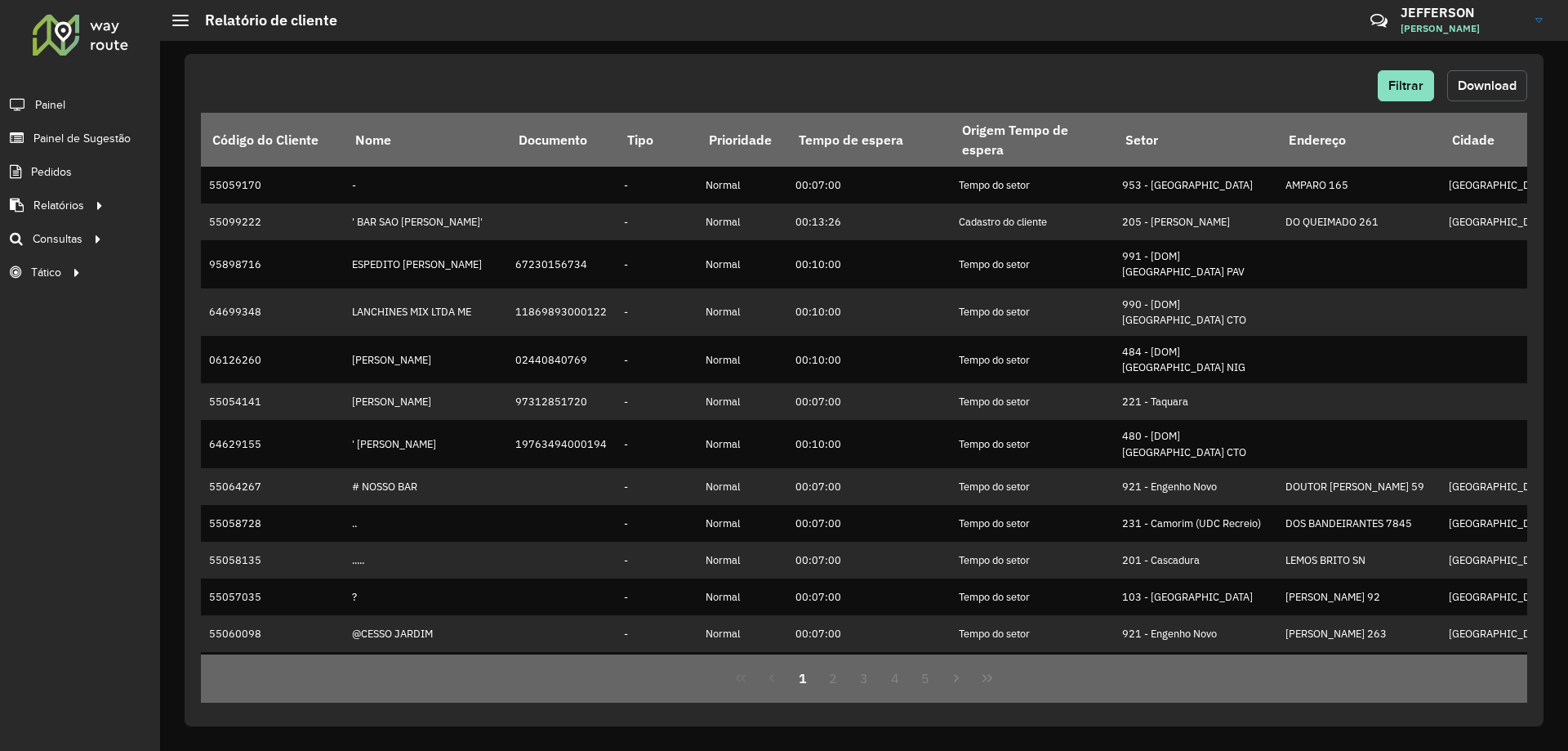
click at [1461, 76] on button "Download" at bounding box center [1487, 86] width 80 height 31
